Goal: Find specific page/section: Find specific page/section

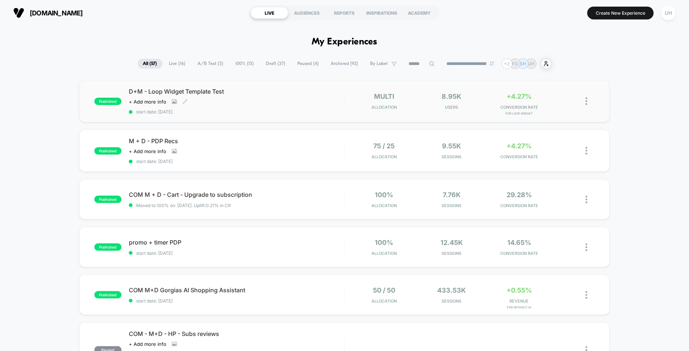
click at [339, 93] on span "D+M - Loop Widget Template Test" at bounding box center [236, 91] width 215 height 7
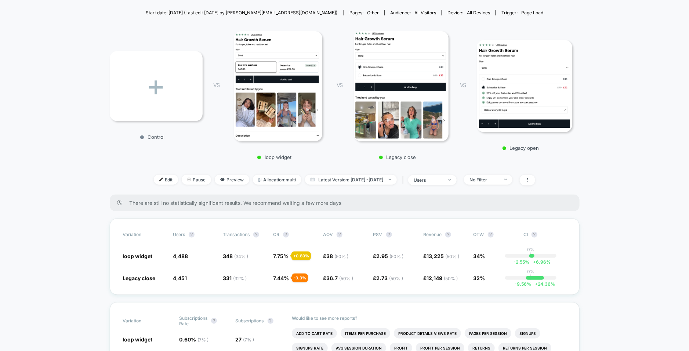
scroll to position [29, 0]
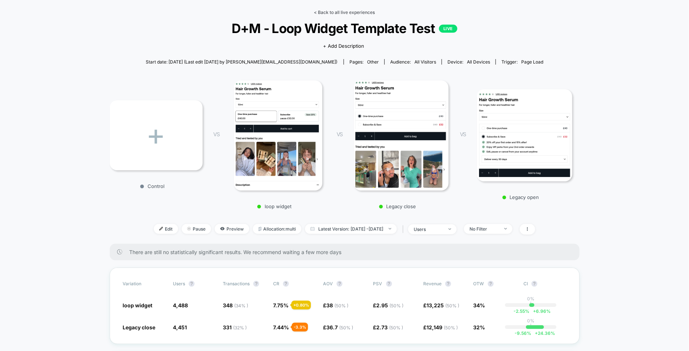
click at [337, 13] on link "< Back to all live experiences" at bounding box center [344, 13] width 61 height 6
